Goal: Information Seeking & Learning: Compare options

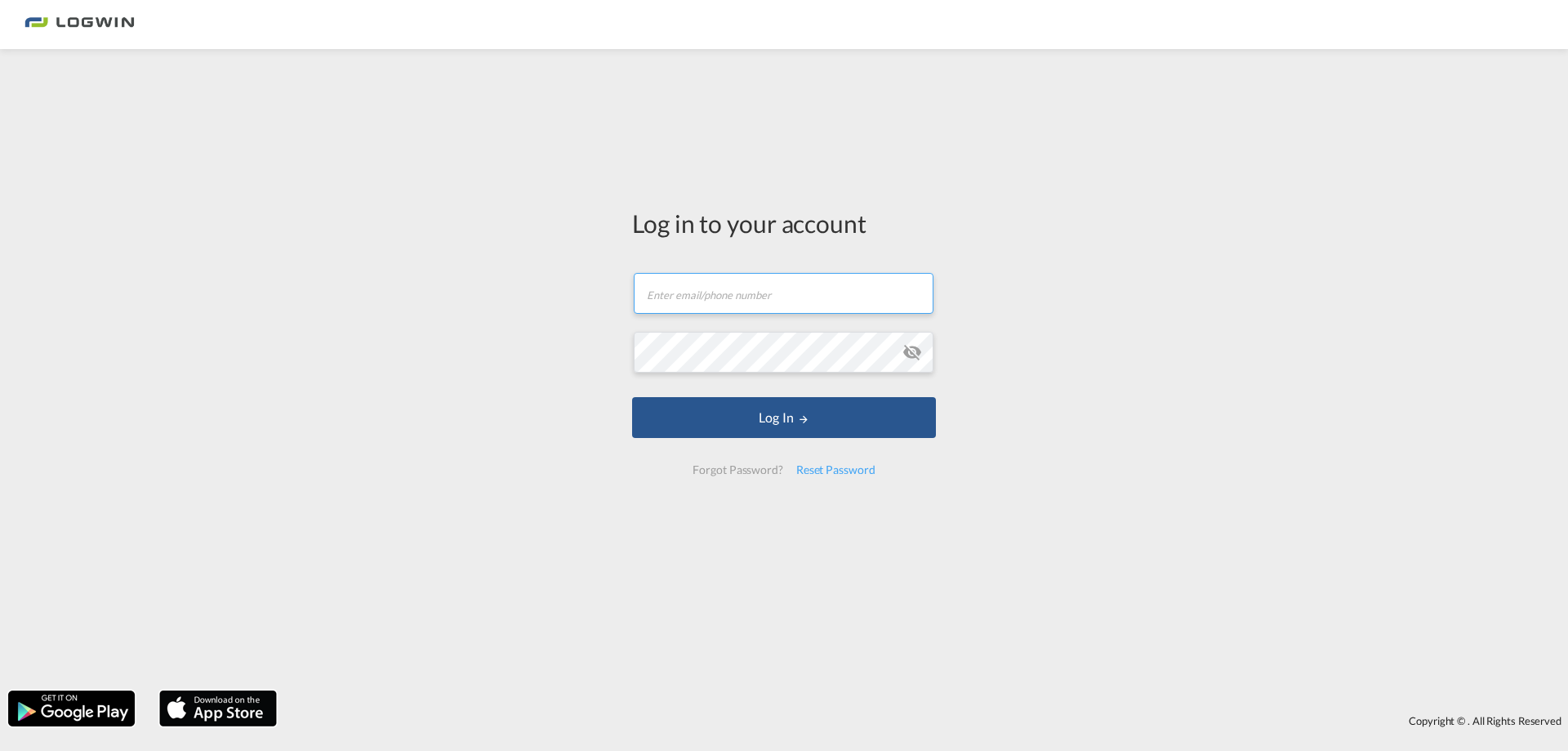
click at [779, 282] on input "text" at bounding box center [784, 293] width 299 height 41
type input "[PERSON_NAME][EMAIL_ADDRESS][DOMAIN_NAME]"
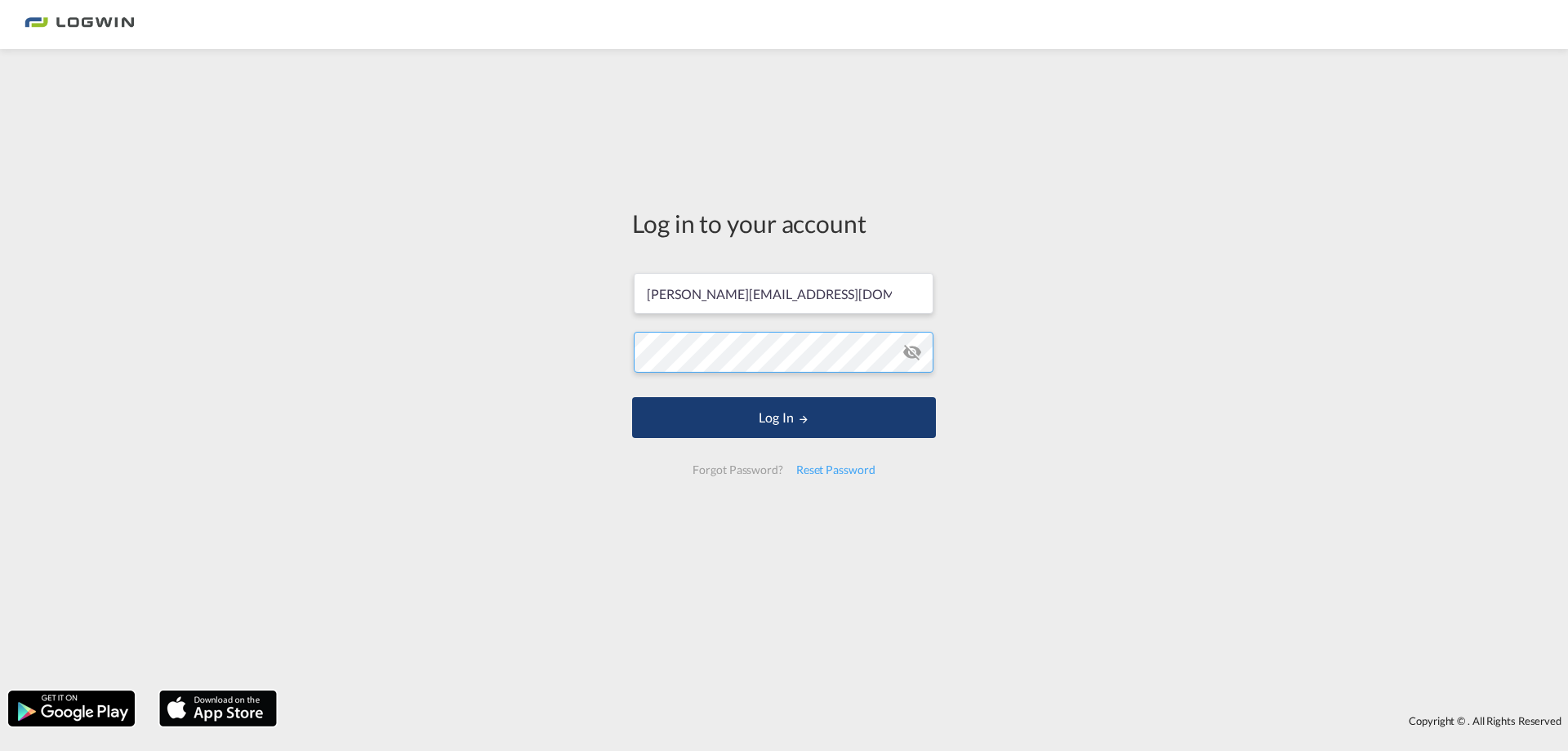
click at [632, 397] on button "Log In" at bounding box center [784, 417] width 304 height 41
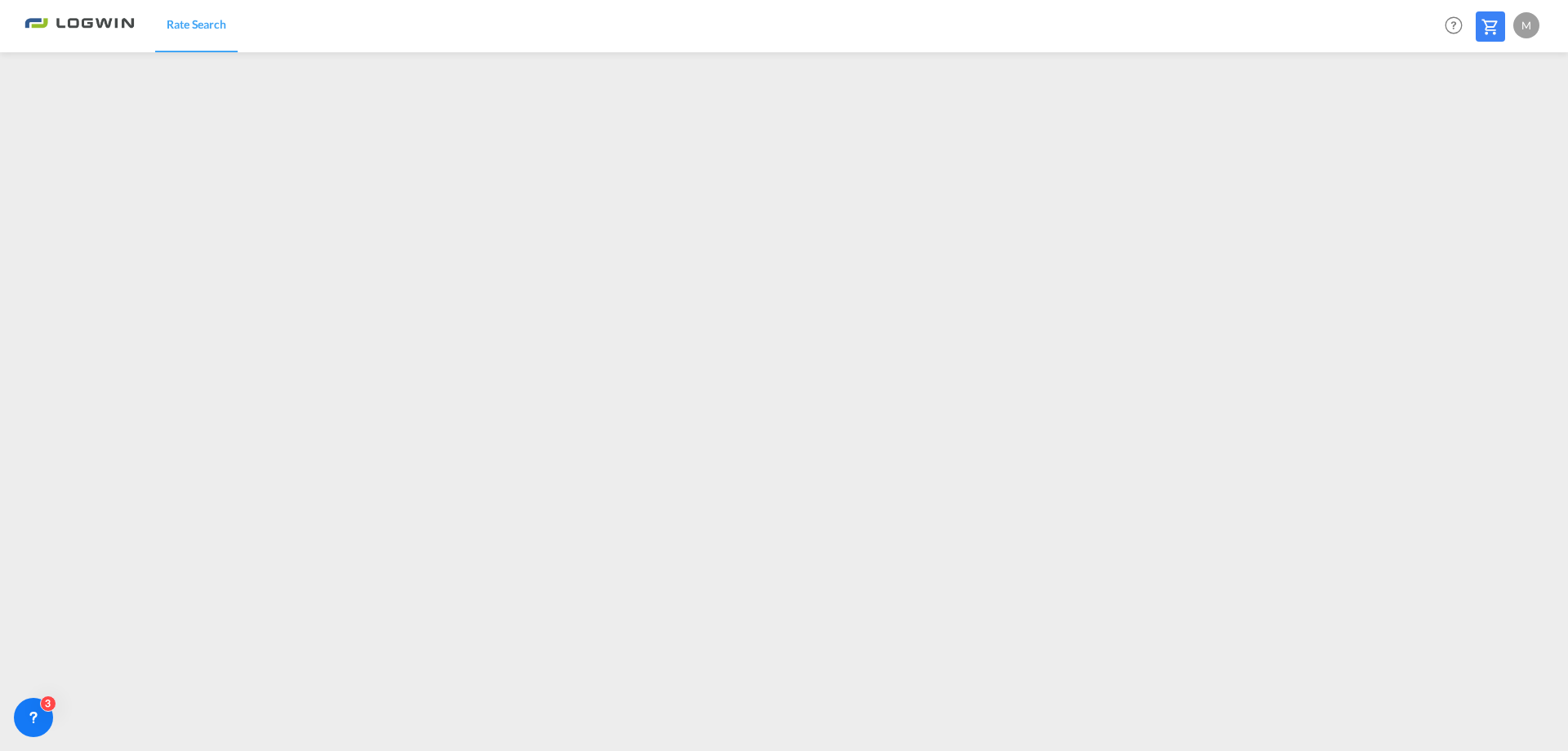
click at [1530, 31] on div "M" at bounding box center [1526, 26] width 27 height 27
click at [1490, 123] on button "Logout" at bounding box center [1508, 125] width 106 height 33
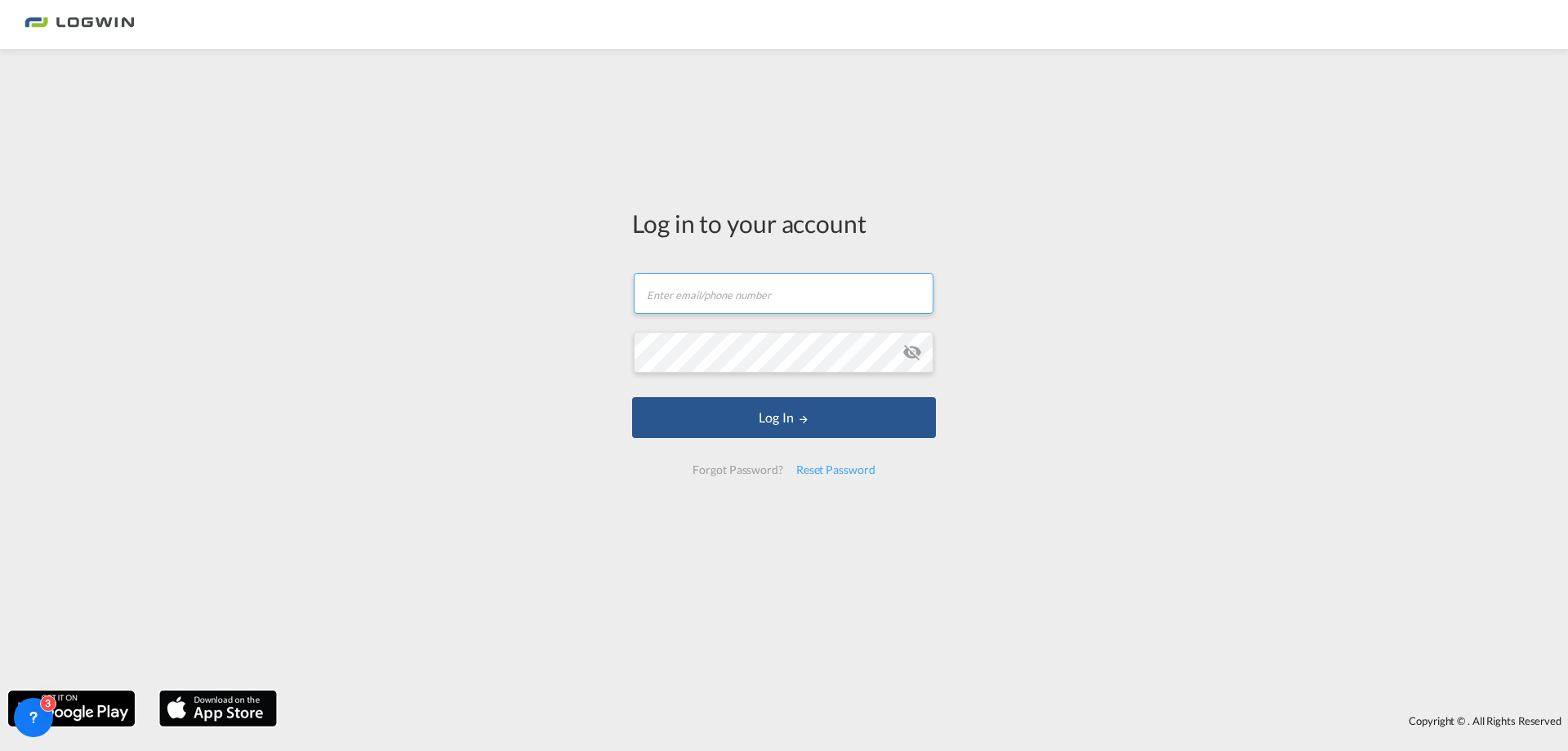
click at [699, 298] on input "text" at bounding box center [784, 293] width 299 height 41
type input "[PERSON_NAME][EMAIL_ADDRESS][DOMAIN_NAME]"
click at [632, 397] on button "Log In" at bounding box center [784, 417] width 304 height 41
